Goal: Navigation & Orientation: Find specific page/section

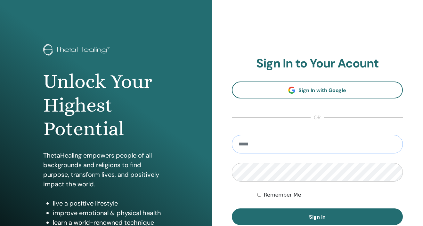
type input "**********"
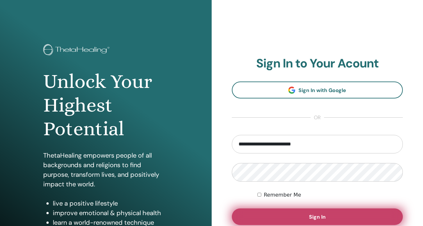
click at [314, 215] on span "Sign In" at bounding box center [317, 217] width 17 height 7
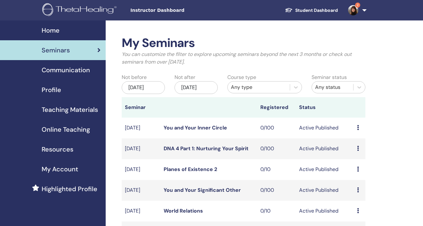
click at [351, 11] on img at bounding box center [353, 10] width 10 height 10
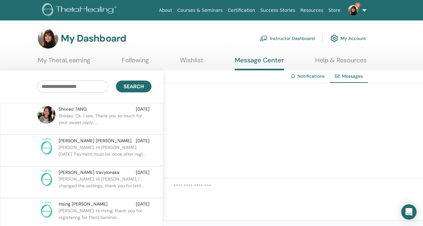
click at [103, 115] on p "Shixiao: Ok, I see. Thank you so much for your sweet reply. ..." at bounding box center [105, 122] width 93 height 19
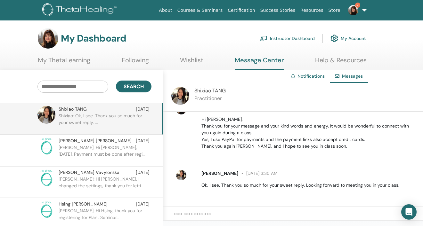
scroll to position [68, 0]
click at [179, 94] on img at bounding box center [180, 96] width 18 height 18
click at [272, 39] on link "Instructor Dashboard" at bounding box center [286, 38] width 55 height 14
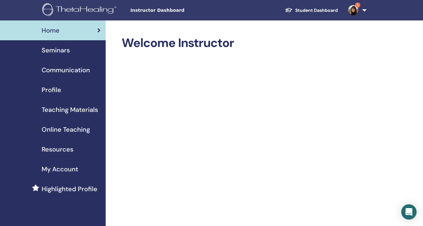
click at [354, 12] on img at bounding box center [353, 10] width 10 height 10
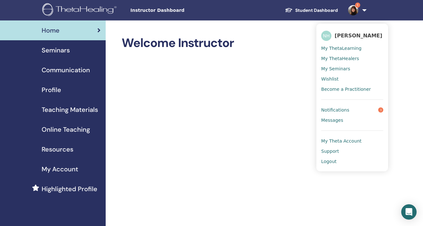
click at [341, 107] on span "Notifications" at bounding box center [335, 110] width 28 height 6
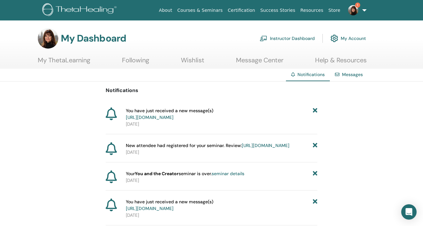
click at [289, 37] on link "Instructor Dashboard" at bounding box center [286, 38] width 55 height 14
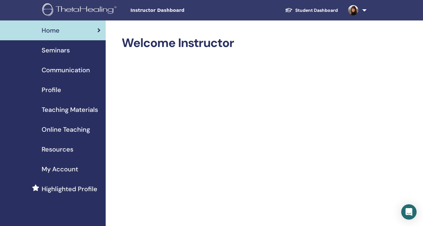
click at [60, 51] on span "Seminars" at bounding box center [56, 50] width 28 height 10
